Goal: Task Accomplishment & Management: Manage account settings

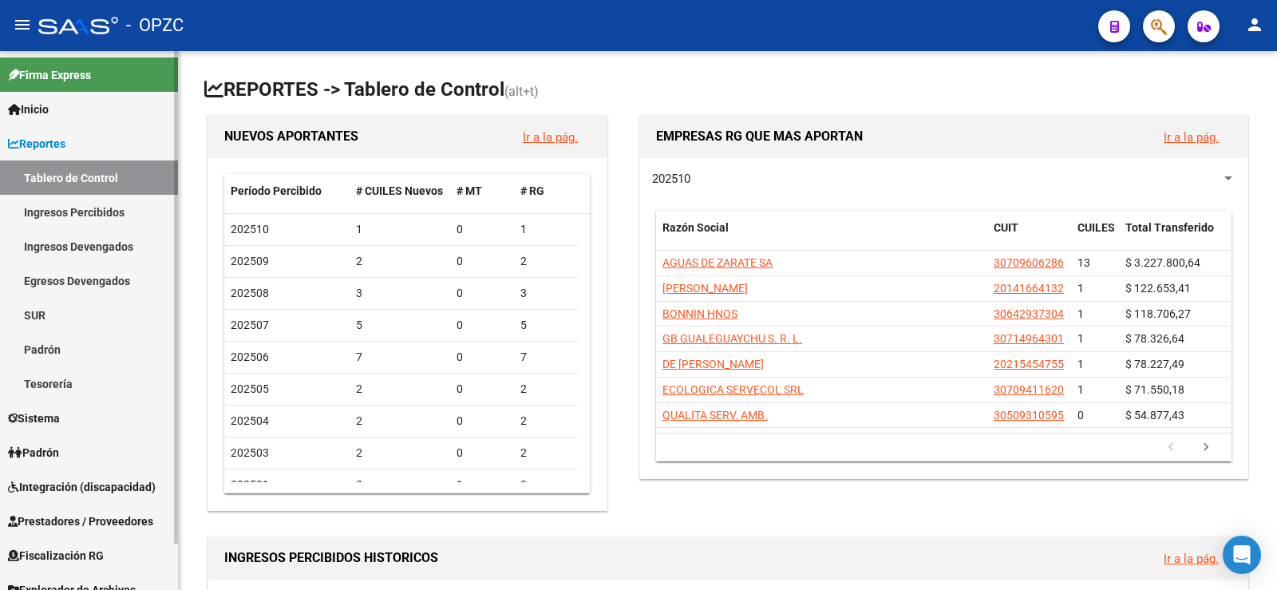
click at [44, 445] on span "Padrón" at bounding box center [33, 453] width 51 height 18
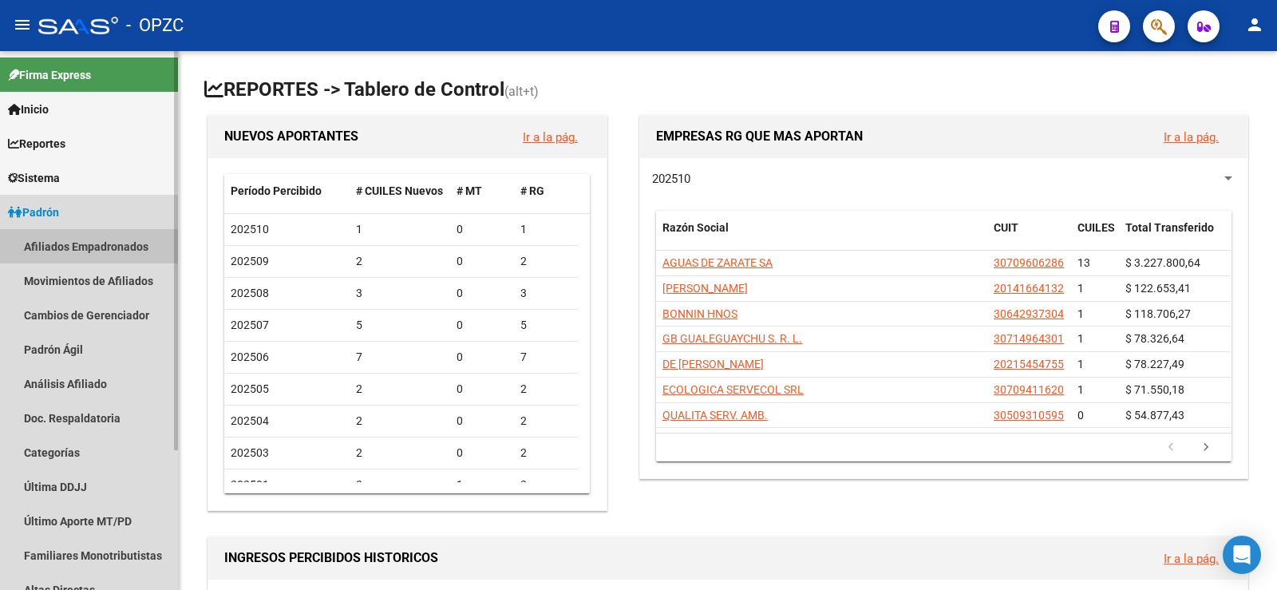
click at [105, 243] on link "Afiliados Empadronados" at bounding box center [89, 246] width 178 height 34
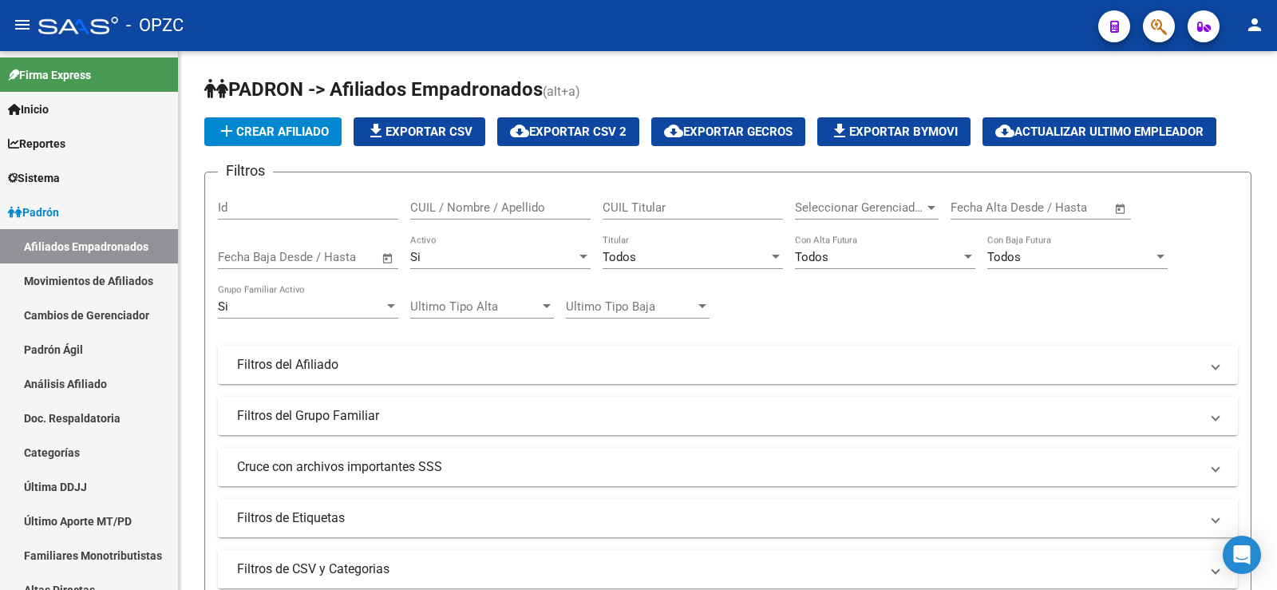
click at [1251, 20] on mat-icon "person" at bounding box center [1254, 24] width 19 height 19
click at [1237, 65] on button "person Mi Perfil" at bounding box center [1221, 67] width 97 height 38
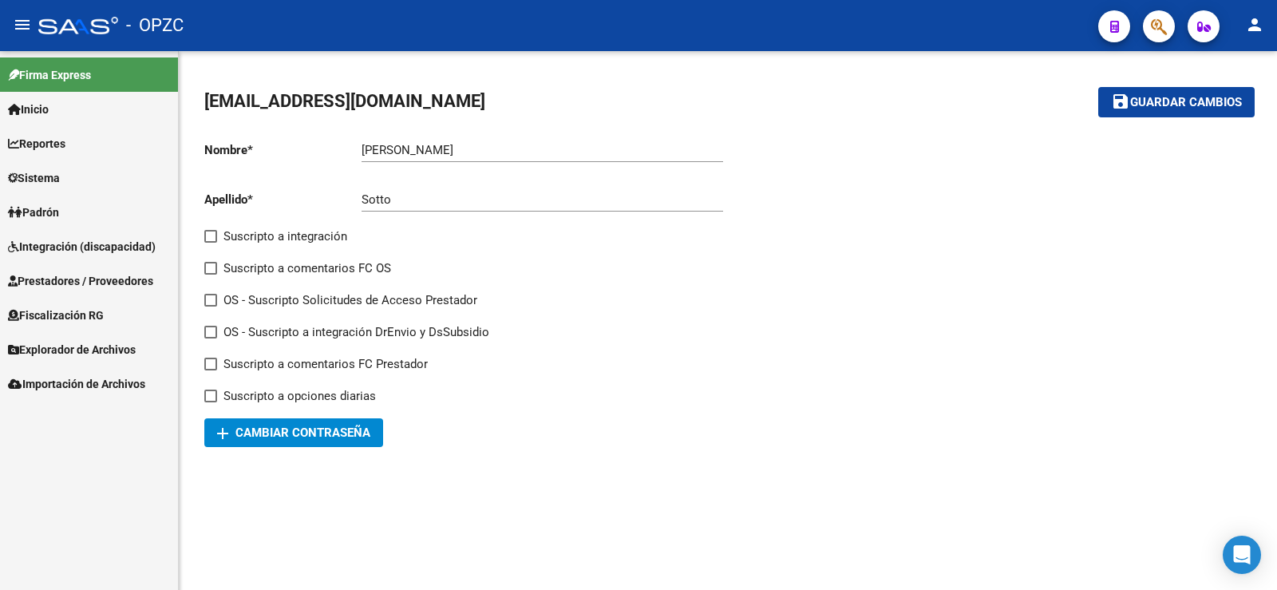
click at [318, 425] on span "add Cambiar Contraseña" at bounding box center [293, 432] width 153 height 14
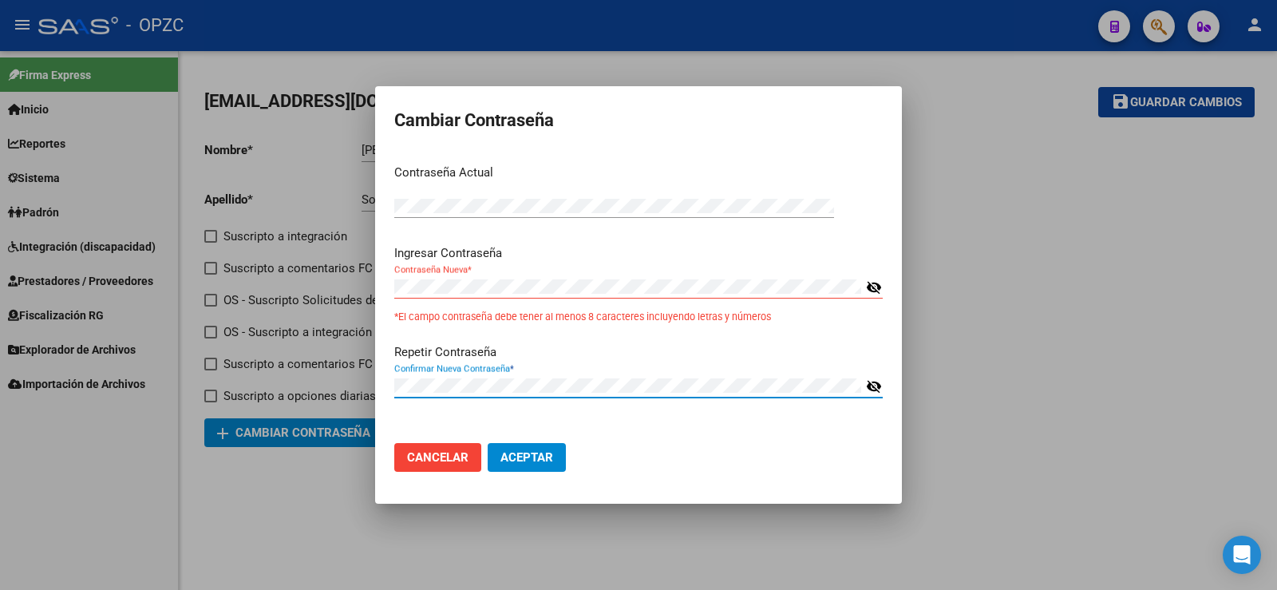
click at [542, 458] on span "Aceptar" at bounding box center [526, 457] width 53 height 14
click at [873, 286] on mat-icon "visibility_off" at bounding box center [874, 287] width 16 height 19
click at [487, 443] on button "Aceptar" at bounding box center [526, 457] width 78 height 29
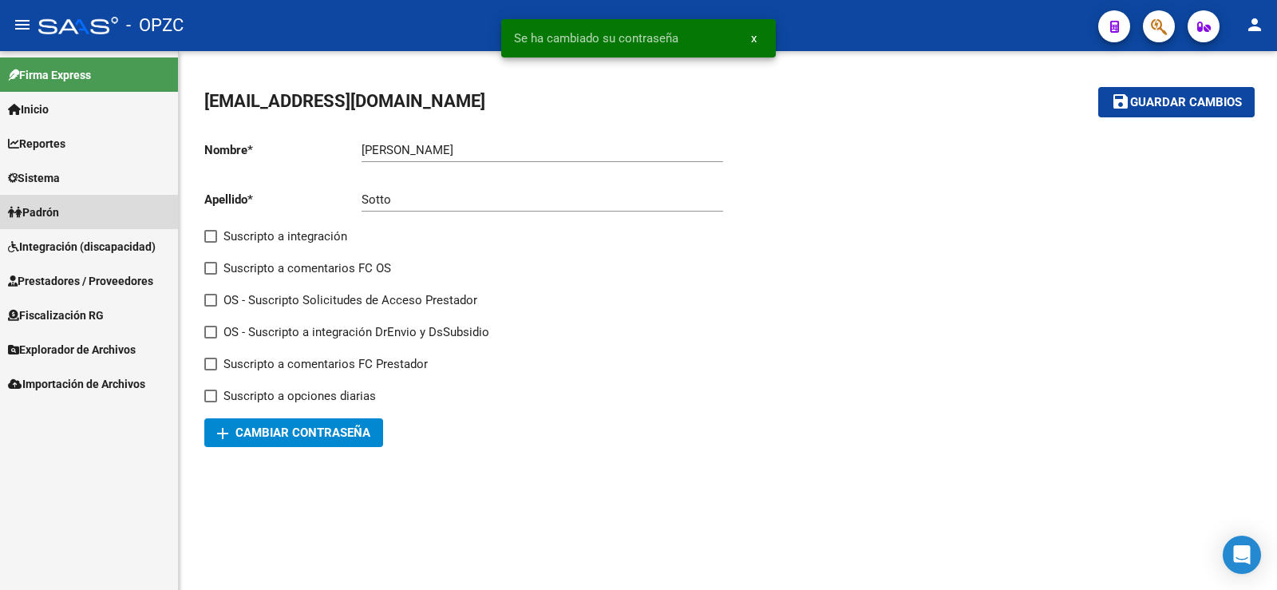
click at [67, 213] on link "Padrón" at bounding box center [89, 212] width 178 height 34
click at [1261, 24] on mat-icon "person" at bounding box center [1254, 24] width 19 height 19
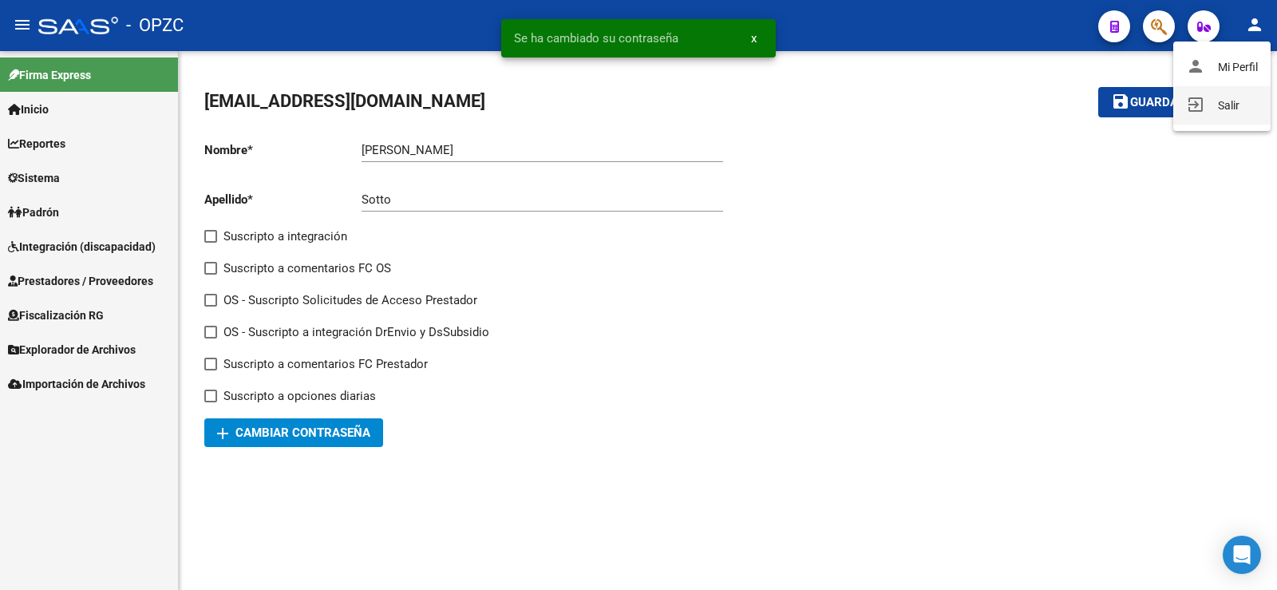
click at [1229, 98] on button "exit_to_app Salir" at bounding box center [1221, 105] width 97 height 38
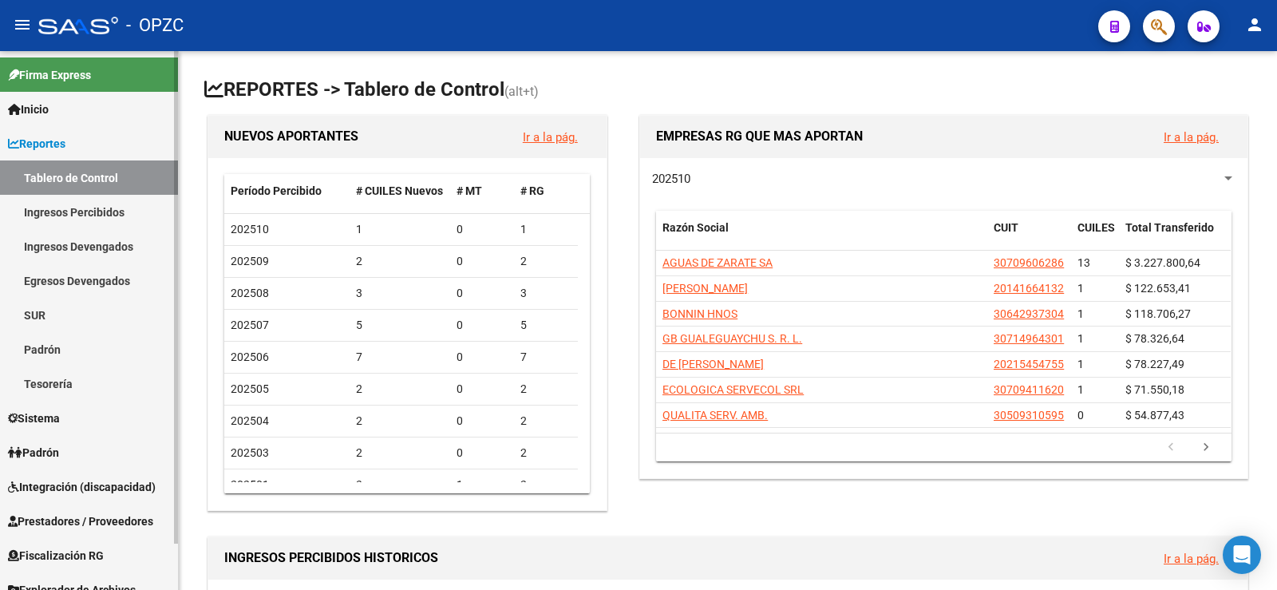
click at [47, 451] on span "Padrón" at bounding box center [33, 453] width 51 height 18
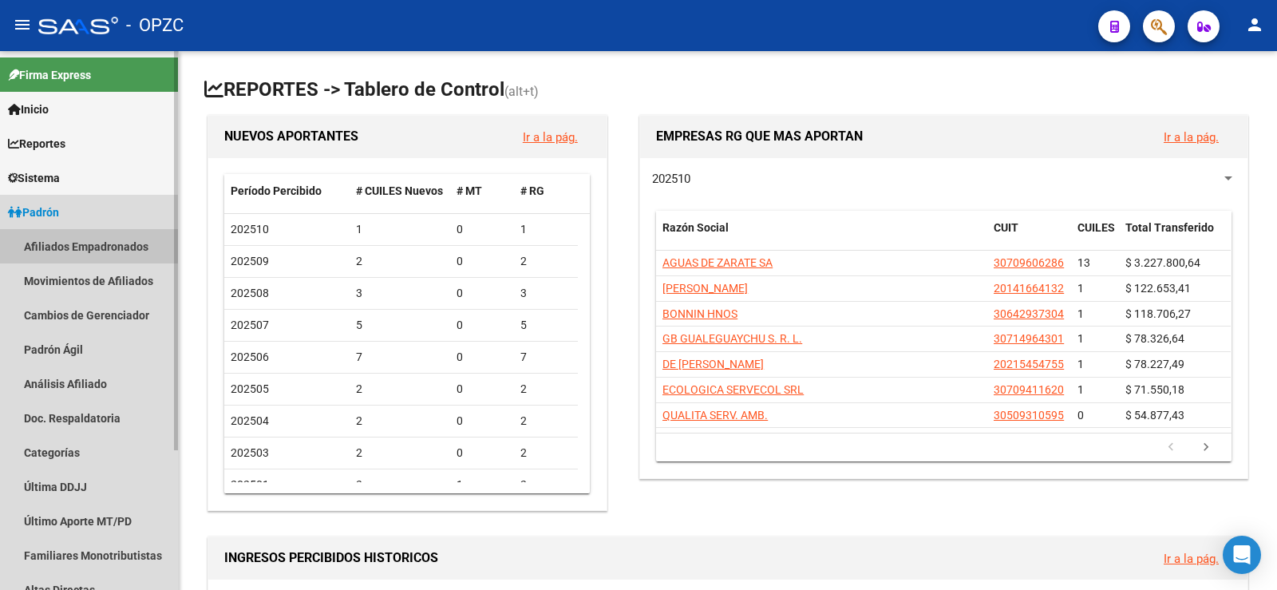
click at [80, 238] on link "Afiliados Empadronados" at bounding box center [89, 246] width 178 height 34
